Goal: Communication & Community: Connect with others

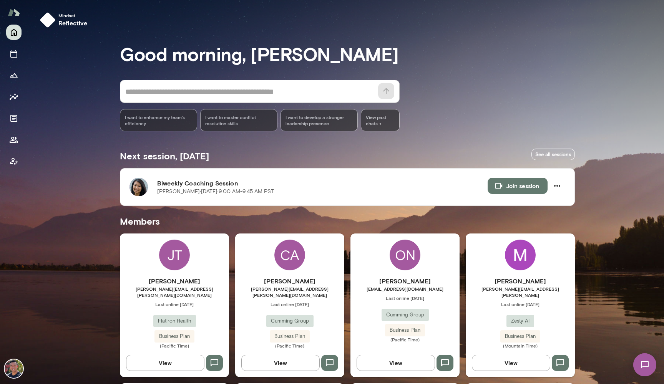
click at [645, 364] on img at bounding box center [645, 365] width 32 height 32
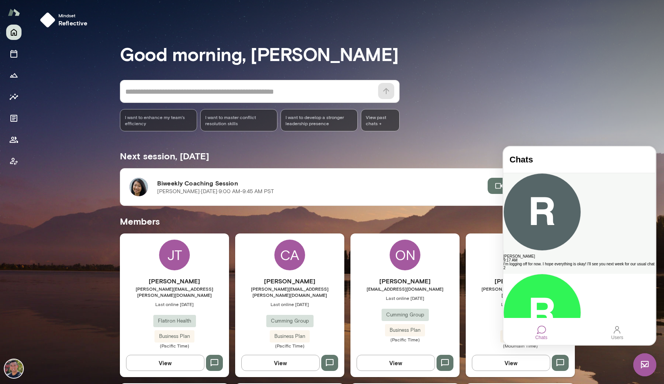
click at [559, 255] on div "[PERSON_NAME]" at bounding box center [579, 257] width 152 height 4
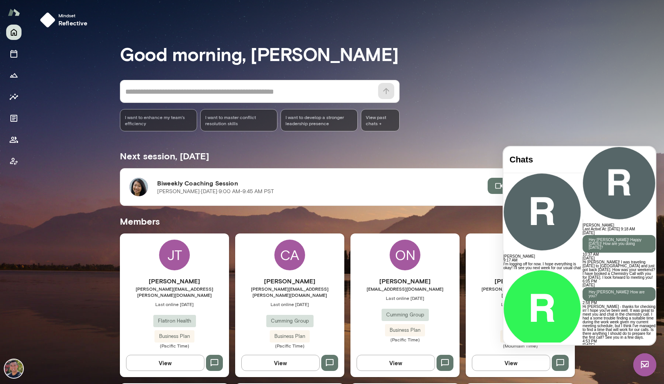
scroll to position [1796, 0]
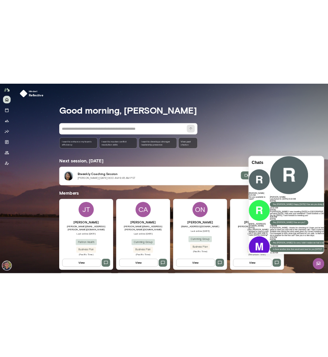
scroll to position [0, 0]
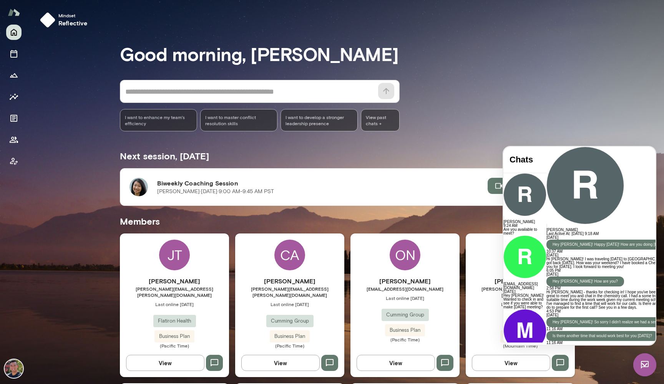
click at [423, 137] on div "Good morning, Mark * ​ ​ I want to enhance my team's efficiency I want to maste…" at bounding box center [350, 360] width 461 height 634
click at [640, 359] on img at bounding box center [644, 364] width 23 height 23
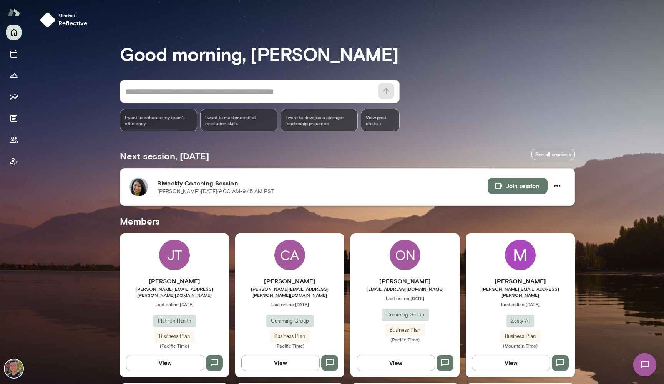
click at [514, 189] on button "Join session" at bounding box center [518, 186] width 60 height 16
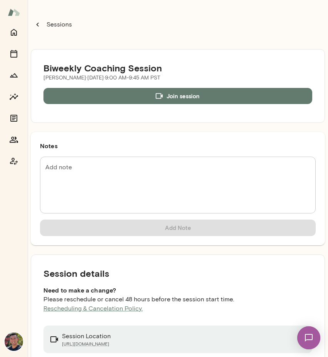
click at [313, 352] on div "Session details Need to make a change? Please reschedule or cancel 48 hours bef…" at bounding box center [178, 325] width 294 height 140
click at [313, 334] on img at bounding box center [309, 338] width 32 height 32
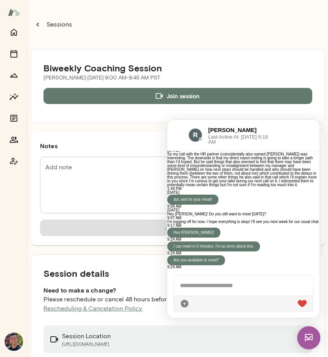
scroll to position [1884, 0]
click at [220, 284] on div at bounding box center [243, 286] width 139 height 20
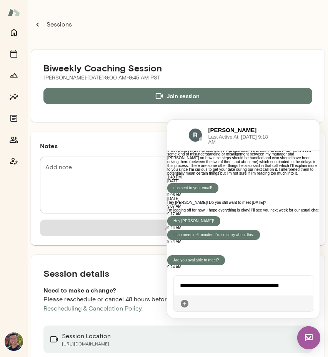
scroll to position [1832, 0]
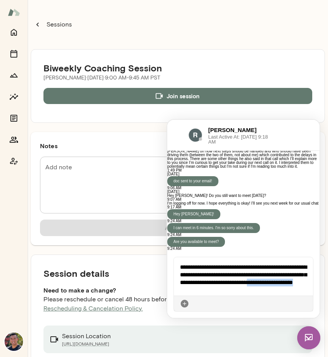
click at [280, 285] on div "**********" at bounding box center [243, 276] width 139 height 38
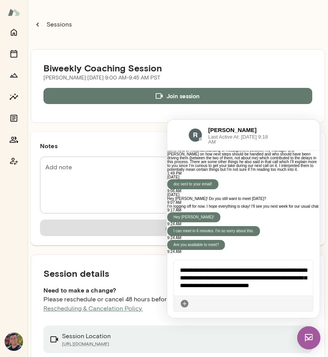
click at [307, 304] on icon at bounding box center [307, 304] width 0 height 0
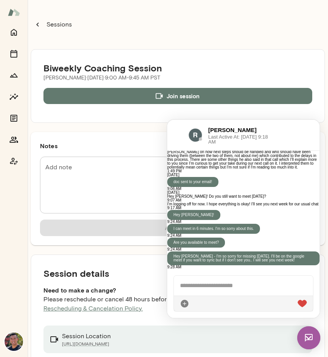
scroll to position [1932, 0]
click at [293, 61] on div "Biweekly Coaching Session Ruyi Li · Sun, Sep 14 · 9:00 AM-9:45 AM PST Join sess…" at bounding box center [178, 86] width 294 height 74
click at [225, 282] on div at bounding box center [243, 286] width 139 height 20
click at [154, 20] on div "Sessions" at bounding box center [178, 24] width 294 height 31
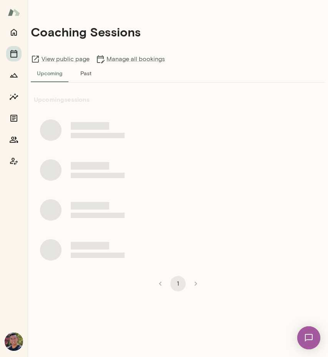
click at [308, 338] on img at bounding box center [309, 338] width 32 height 32
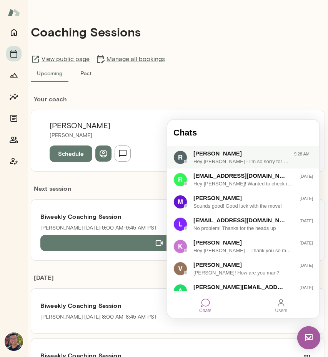
click at [240, 161] on div "Hey [PERSON_NAME] - I'm so sorry for missing [DATE]. I'll be on the google meet…" at bounding box center [241, 162] width 97 height 8
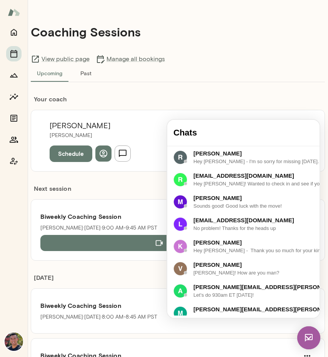
scroll to position [1932, 0]
